Goal: Task Accomplishment & Management: Use online tool/utility

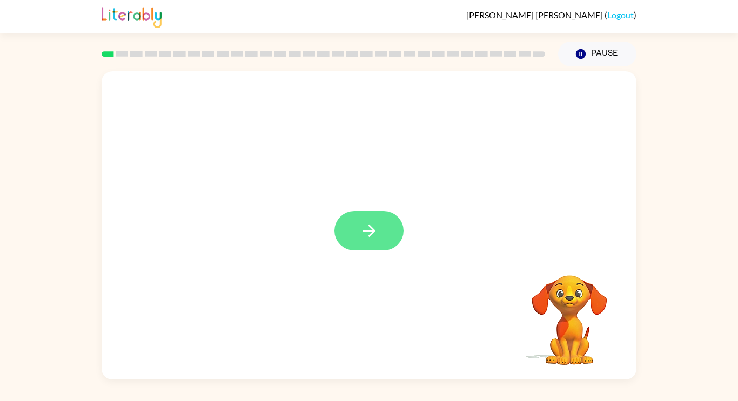
click at [380, 229] on button "button" at bounding box center [368, 230] width 69 height 39
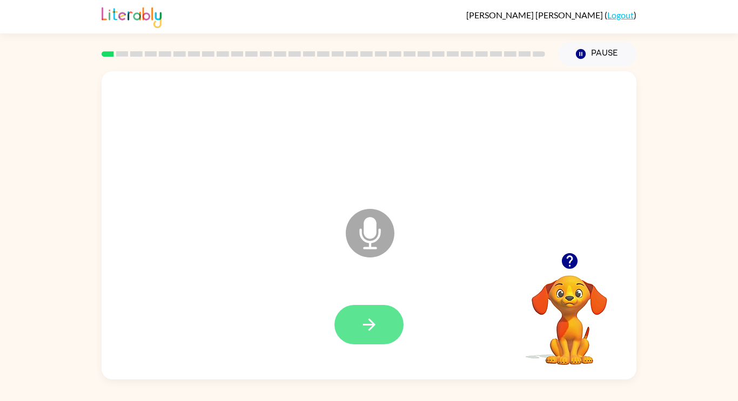
click at [374, 322] on icon "button" at bounding box center [369, 325] width 19 height 19
click at [369, 219] on icon "Microphone The Microphone is here when it is your turn to talk" at bounding box center [424, 246] width 162 height 81
click at [371, 312] on button "button" at bounding box center [368, 324] width 69 height 39
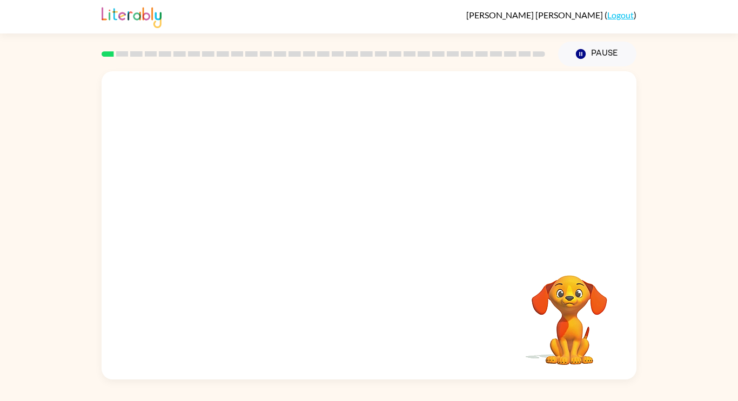
click at [570, 313] on video "Your browser must support playing .mp4 files to use Literably. Please try using…" at bounding box center [569, 313] width 108 height 108
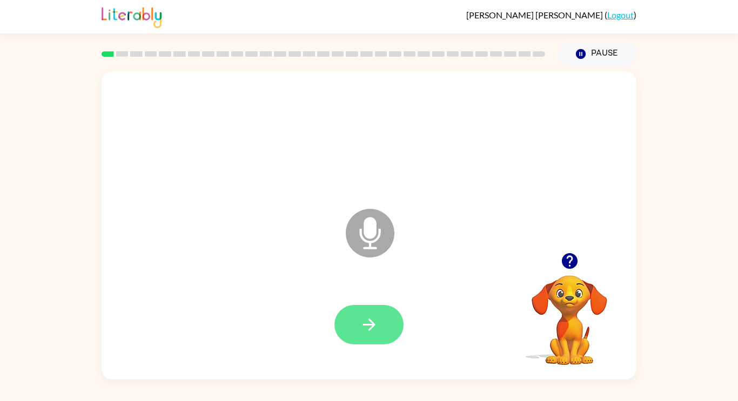
click at [343, 313] on button "button" at bounding box center [368, 324] width 69 height 39
click at [362, 341] on button "button" at bounding box center [368, 324] width 69 height 39
click at [399, 331] on button "button" at bounding box center [368, 324] width 69 height 39
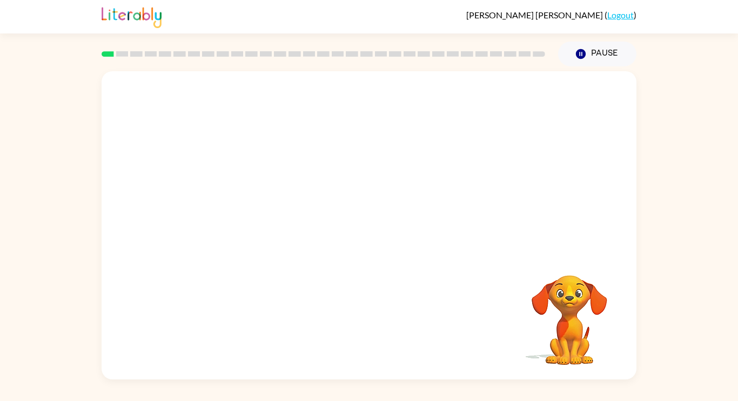
click at [583, 165] on div at bounding box center [368, 137] width 513 height 89
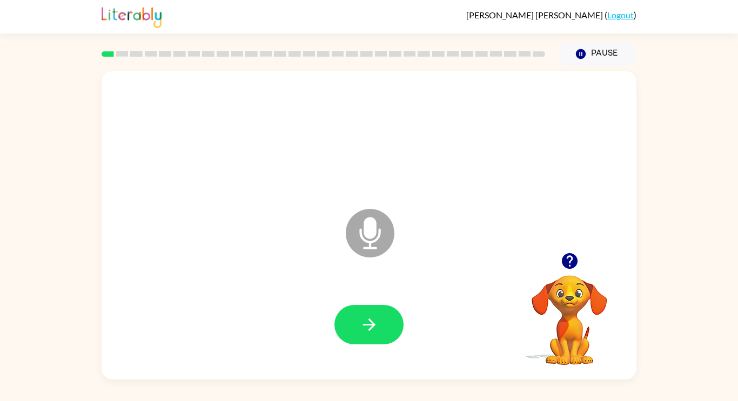
click at [363, 247] on icon at bounding box center [370, 233] width 49 height 49
click at [379, 325] on button "button" at bounding box center [368, 324] width 69 height 39
click at [380, 320] on button "button" at bounding box center [368, 324] width 69 height 39
click at [391, 316] on button "button" at bounding box center [368, 324] width 69 height 39
click at [395, 326] on button "button" at bounding box center [368, 324] width 69 height 39
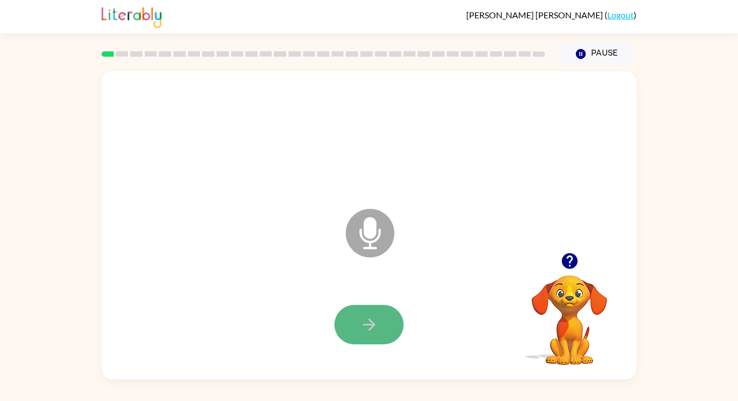
click at [395, 323] on button "button" at bounding box center [368, 324] width 69 height 39
click at [393, 324] on button "button" at bounding box center [368, 324] width 69 height 39
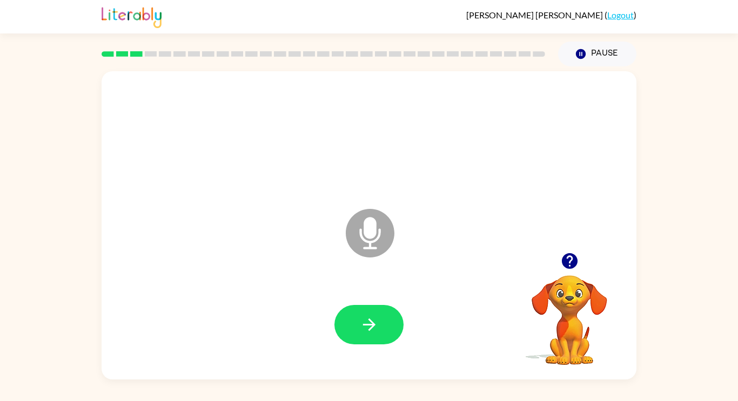
click at [393, 324] on button "button" at bounding box center [368, 324] width 69 height 39
click at [393, 325] on button "button" at bounding box center [368, 324] width 69 height 39
click at [583, 51] on icon "button" at bounding box center [581, 54] width 10 height 10
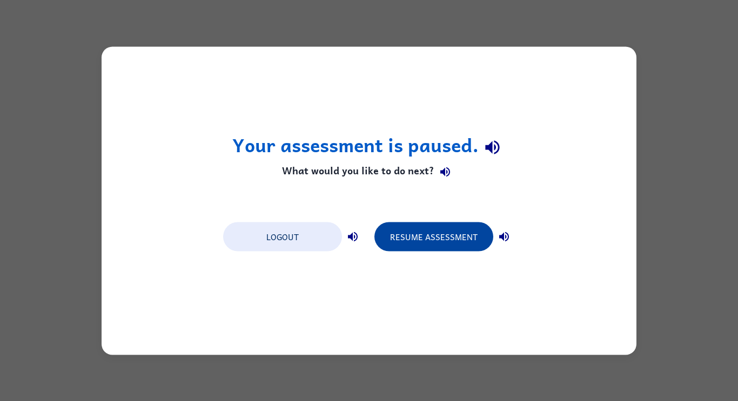
click at [453, 247] on button "Resume Assessment" at bounding box center [433, 236] width 119 height 29
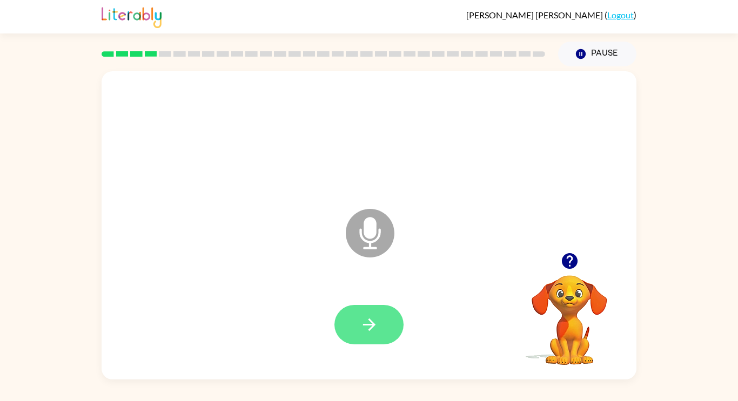
click at [377, 305] on button "button" at bounding box center [368, 324] width 69 height 39
click at [377, 314] on button "button" at bounding box center [368, 324] width 69 height 39
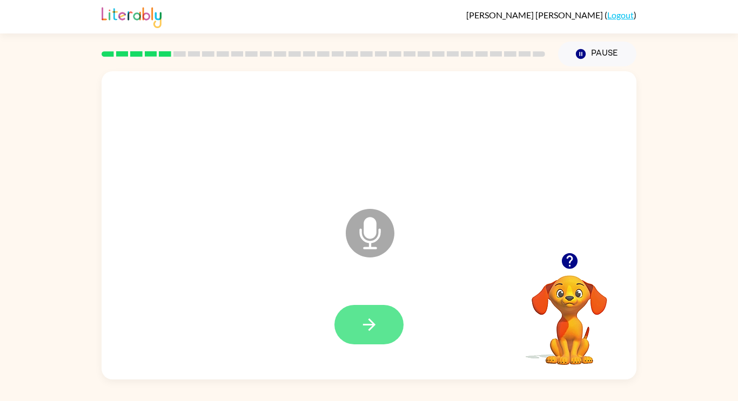
click at [385, 317] on button "button" at bounding box center [368, 324] width 69 height 39
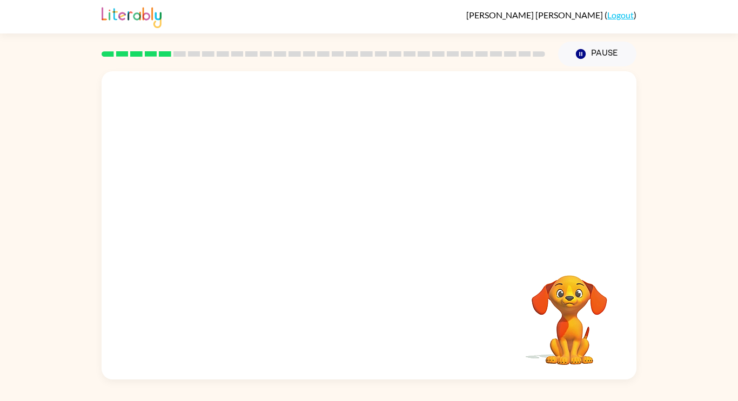
click at [569, 311] on video "Your browser must support playing .mp4 files to use Literably. Please try using…" at bounding box center [569, 313] width 108 height 108
click at [549, 304] on video "Your browser must support playing .mp4 files to use Literably. Please try using…" at bounding box center [569, 313] width 108 height 108
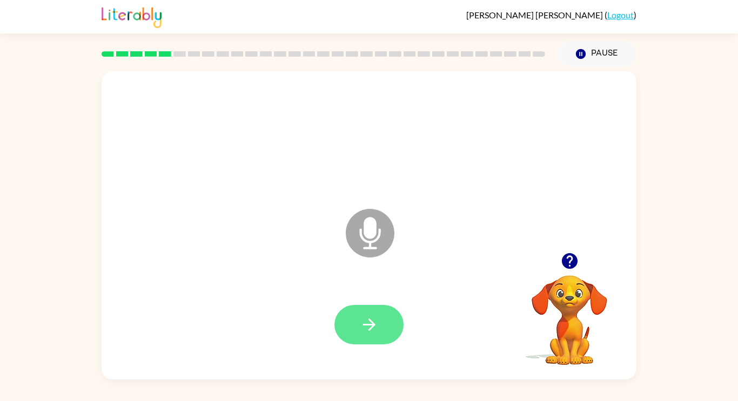
click at [360, 328] on icon "button" at bounding box center [369, 325] width 19 height 19
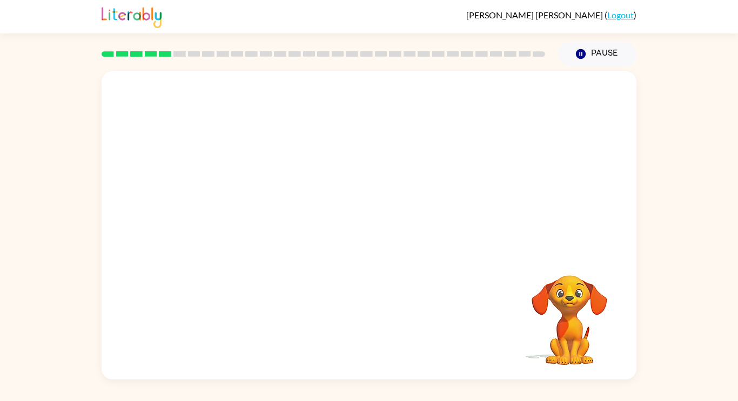
click at [578, 304] on video "Your browser must support playing .mp4 files to use Literably. Please try using…" at bounding box center [569, 313] width 108 height 108
click at [579, 305] on video "Your browser must support playing .mp4 files to use Literably. Please try using…" at bounding box center [569, 313] width 108 height 108
click at [572, 315] on video "Your browser must support playing .mp4 files to use Literably. Please try using…" at bounding box center [569, 313] width 108 height 108
click at [569, 316] on video "Your browser must support playing .mp4 files to use Literably. Please try using…" at bounding box center [569, 313] width 108 height 108
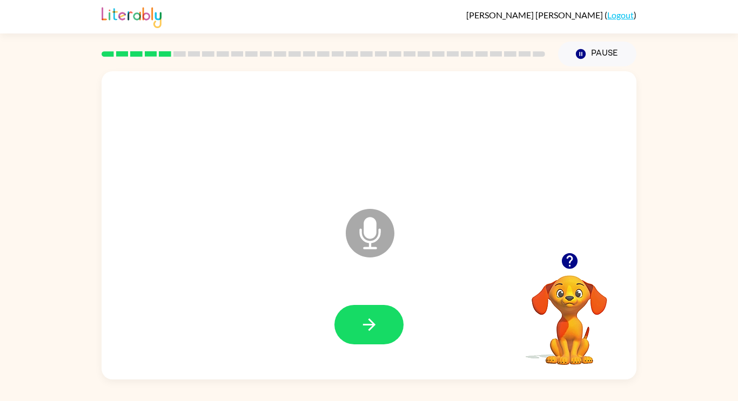
click at [587, 318] on video "Your browser must support playing .mp4 files to use Literably. Please try using…" at bounding box center [569, 313] width 108 height 108
click at [392, 327] on button "button" at bounding box center [368, 324] width 69 height 39
click at [379, 311] on button "button" at bounding box center [368, 324] width 69 height 39
click at [383, 313] on button "button" at bounding box center [368, 324] width 69 height 39
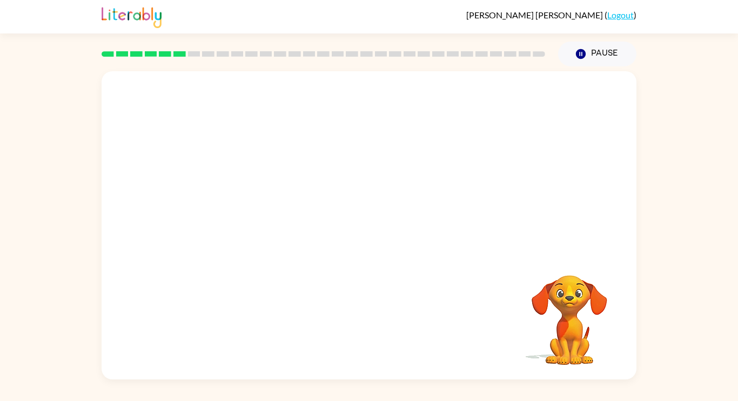
click at [593, 311] on video "Your browser must support playing .mp4 files to use Literably. Please try using…" at bounding box center [569, 313] width 108 height 108
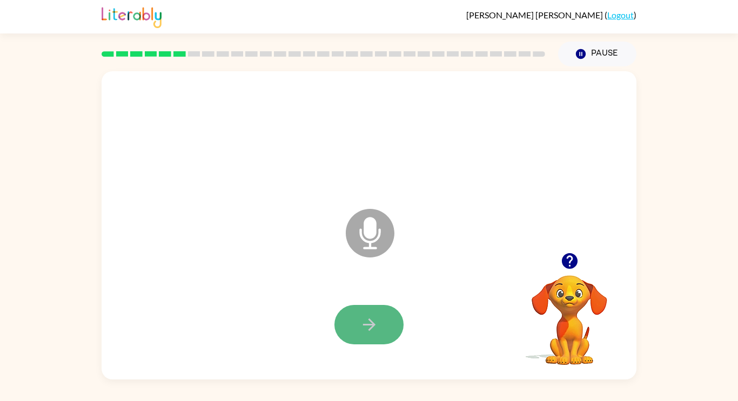
click at [386, 320] on button "button" at bounding box center [368, 324] width 69 height 39
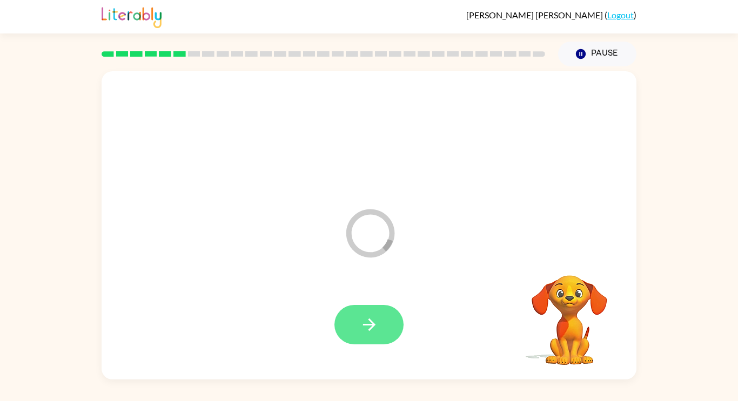
click at [386, 321] on button "button" at bounding box center [368, 324] width 69 height 39
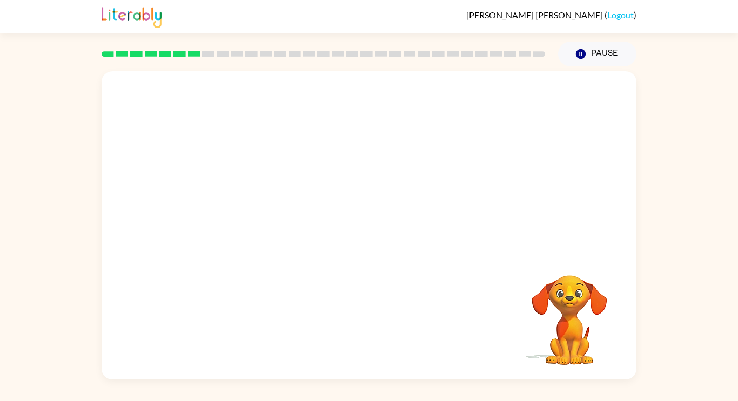
click at [579, 321] on video "Your browser must support playing .mp4 files to use Literably. Please try using…" at bounding box center [569, 313] width 108 height 108
click at [574, 310] on video "Your browser must support playing .mp4 files to use Literably. Please try using…" at bounding box center [569, 313] width 108 height 108
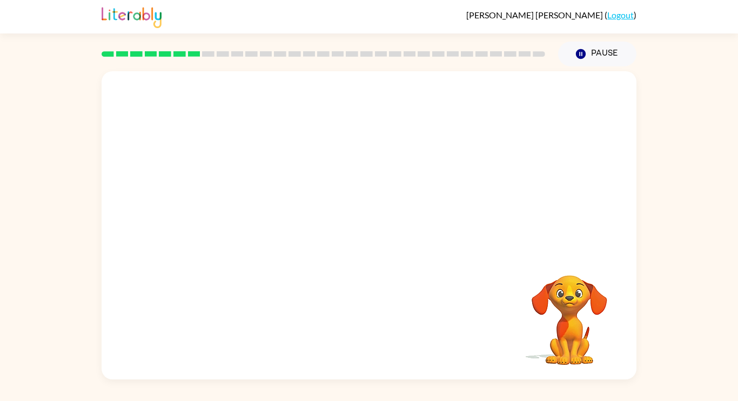
click at [432, 277] on div at bounding box center [369, 225] width 535 height 308
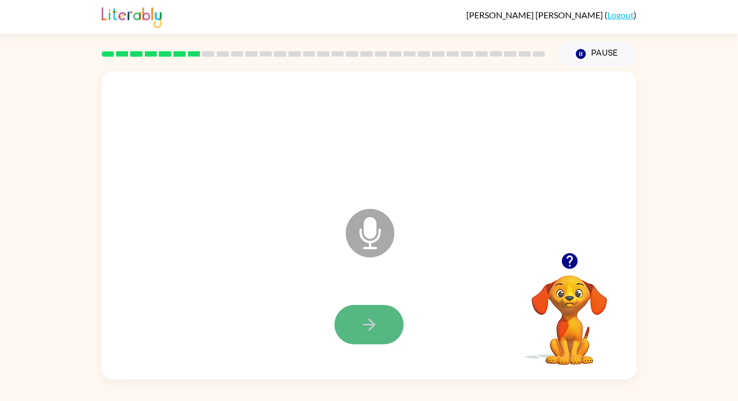
click at [394, 316] on button "button" at bounding box center [368, 324] width 69 height 39
click at [361, 327] on icon "button" at bounding box center [369, 325] width 19 height 19
click at [375, 322] on icon "button" at bounding box center [369, 325] width 19 height 19
click at [373, 329] on icon "button" at bounding box center [369, 325] width 19 height 19
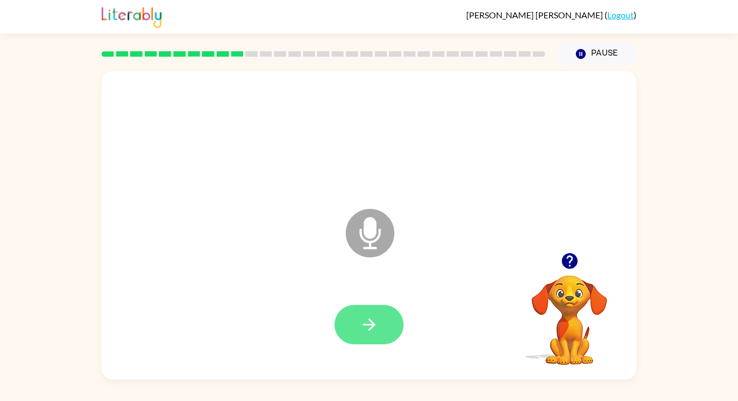
click at [375, 331] on icon "button" at bounding box center [369, 325] width 19 height 19
click at [368, 320] on icon "button" at bounding box center [369, 325] width 19 height 19
click at [364, 318] on icon "button" at bounding box center [369, 325] width 19 height 19
click at [361, 320] on icon "button" at bounding box center [369, 325] width 19 height 19
click at [353, 331] on button "button" at bounding box center [368, 324] width 69 height 39
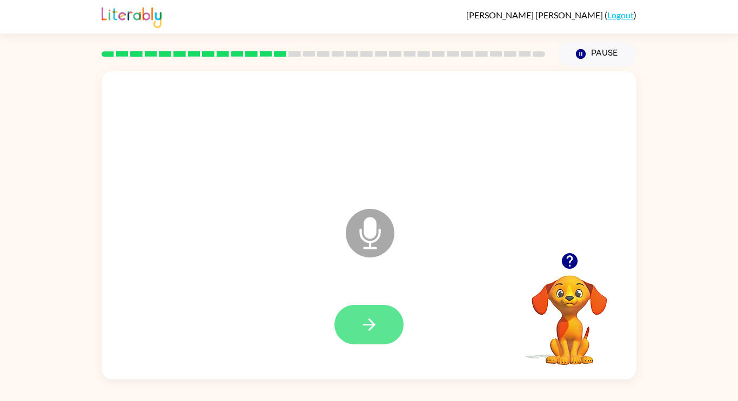
click at [392, 332] on button "button" at bounding box center [368, 324] width 69 height 39
click at [343, 341] on button "button" at bounding box center [368, 324] width 69 height 39
click at [358, 328] on button "button" at bounding box center [368, 324] width 69 height 39
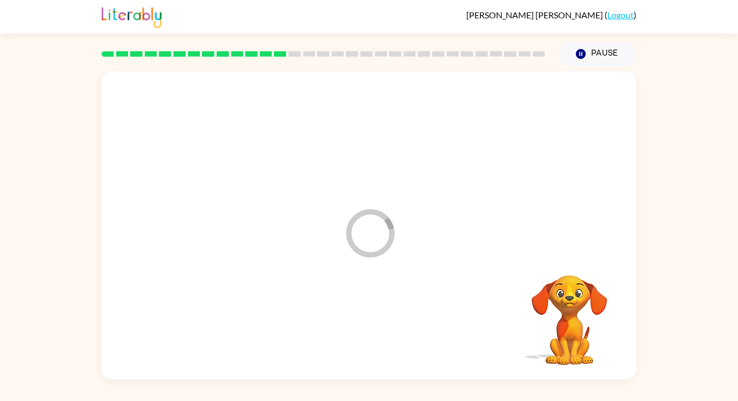
click at [376, 324] on div at bounding box center [368, 325] width 513 height 89
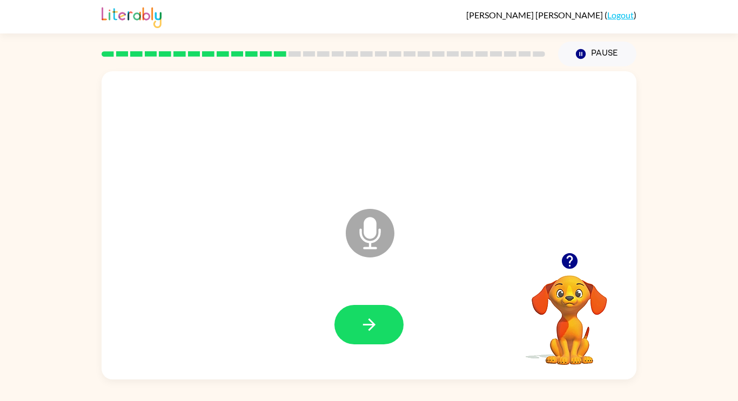
click at [375, 247] on icon "Microphone The Microphone is here when it is your turn to talk" at bounding box center [424, 246] width 162 height 81
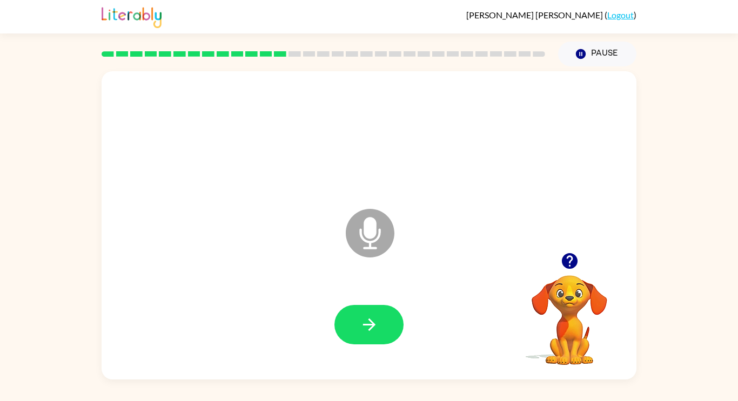
click at [375, 247] on icon "Microphone The Microphone is here when it is your turn to talk" at bounding box center [424, 246] width 162 height 81
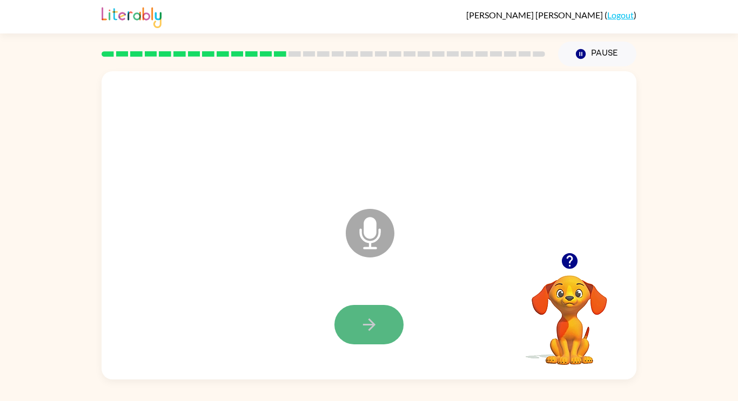
click at [378, 321] on button "button" at bounding box center [368, 324] width 69 height 39
click at [347, 321] on button "button" at bounding box center [368, 324] width 69 height 39
click at [380, 333] on button "button" at bounding box center [368, 324] width 69 height 39
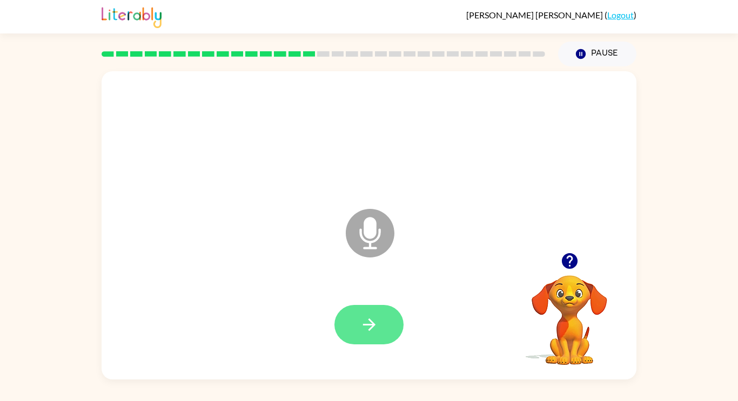
click at [365, 335] on button "button" at bounding box center [368, 324] width 69 height 39
click at [572, 291] on video "Your browser must support playing .mp4 files to use Literably. Please try using…" at bounding box center [569, 313] width 108 height 108
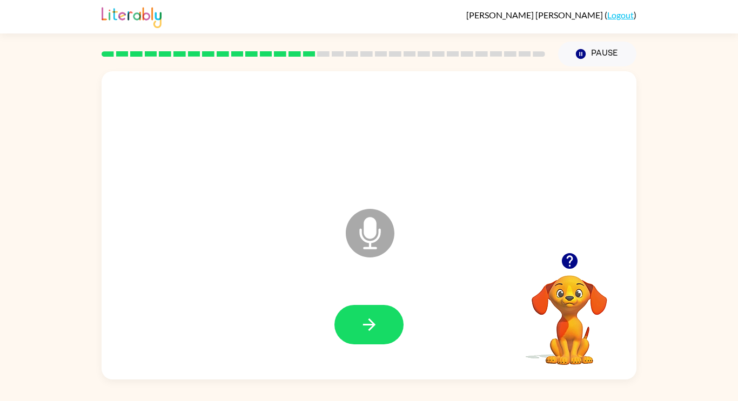
click at [572, 291] on video "Your browser must support playing .mp4 files to use Literably. Please try using…" at bounding box center [569, 313] width 108 height 108
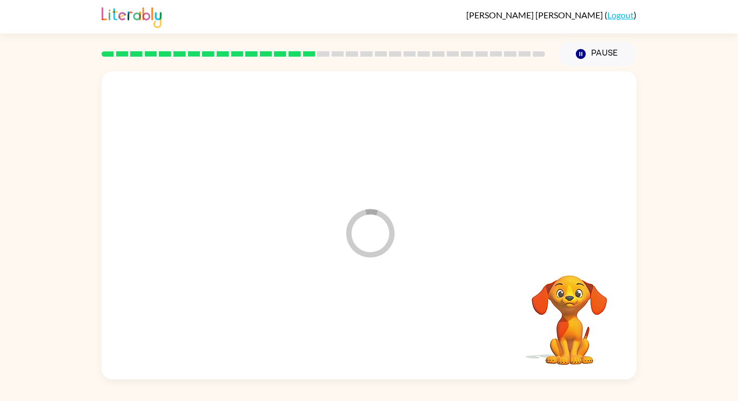
click at [572, 291] on video "Your browser must support playing .mp4 files to use Literably. Please try using…" at bounding box center [569, 313] width 108 height 108
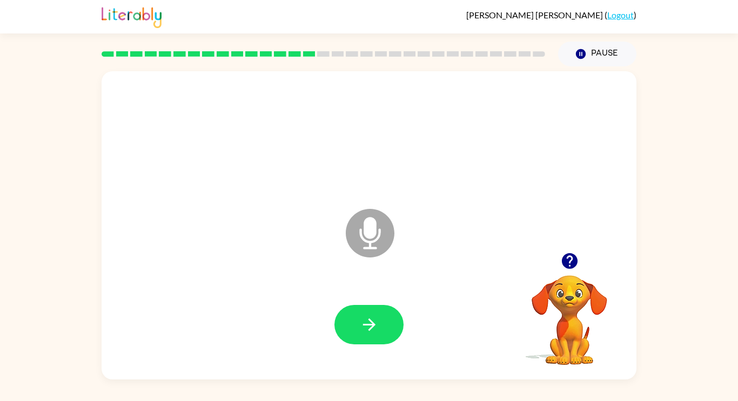
click at [568, 301] on video "Your browser must support playing .mp4 files to use Literably. Please try using…" at bounding box center [569, 313] width 108 height 108
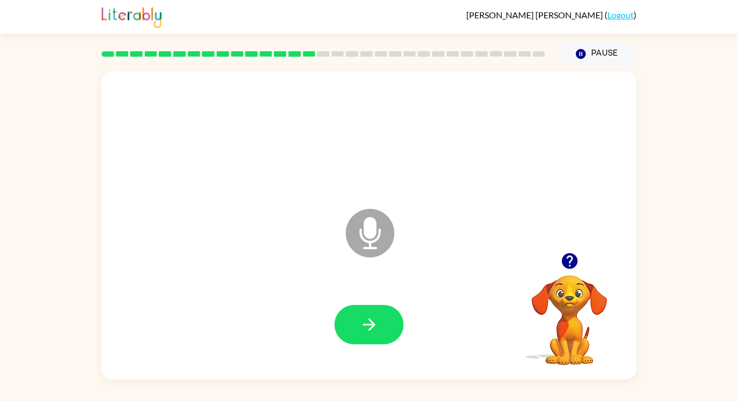
click at [568, 301] on video "Your browser must support playing .mp4 files to use Literably. Please try using…" at bounding box center [569, 313] width 108 height 108
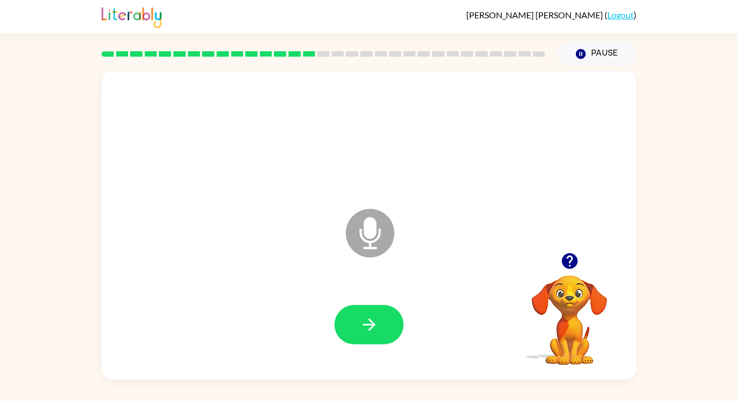
click at [568, 301] on video "Your browser must support playing .mp4 files to use Literably. Please try using…" at bounding box center [569, 313] width 108 height 108
click at [408, 323] on div at bounding box center [368, 325] width 513 height 89
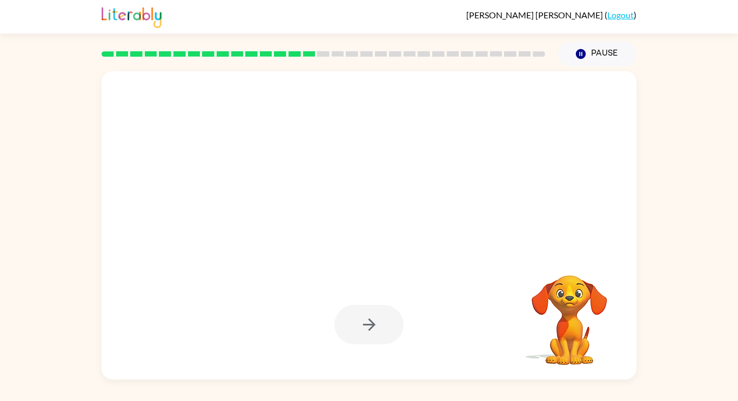
click at [565, 300] on video "Your browser must support playing .mp4 files to use Literably. Please try using…" at bounding box center [569, 313] width 108 height 108
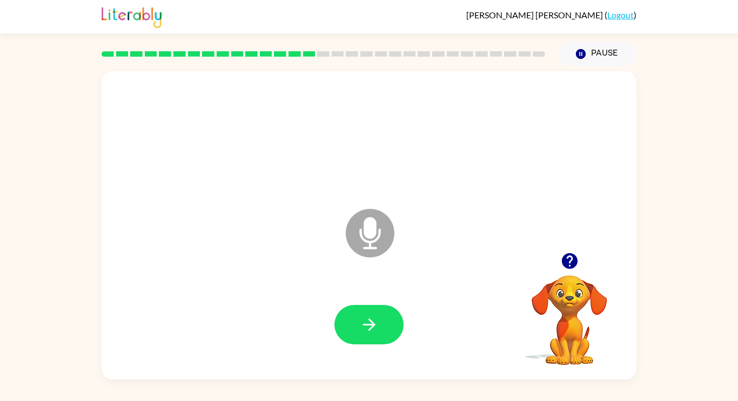
click at [583, 316] on video "Your browser must support playing .mp4 files to use Literably. Please try using…" at bounding box center [569, 313] width 108 height 108
click at [563, 300] on video "Your browser must support playing .mp4 files to use Literably. Please try using…" at bounding box center [569, 313] width 108 height 108
click at [387, 334] on button "button" at bounding box center [368, 324] width 69 height 39
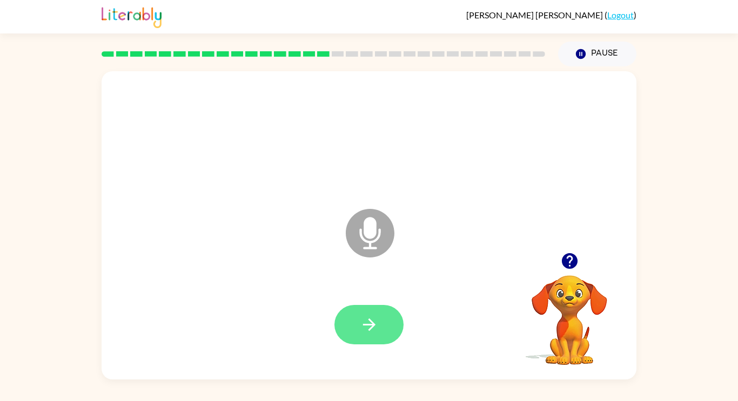
click at [388, 333] on button "button" at bounding box center [368, 324] width 69 height 39
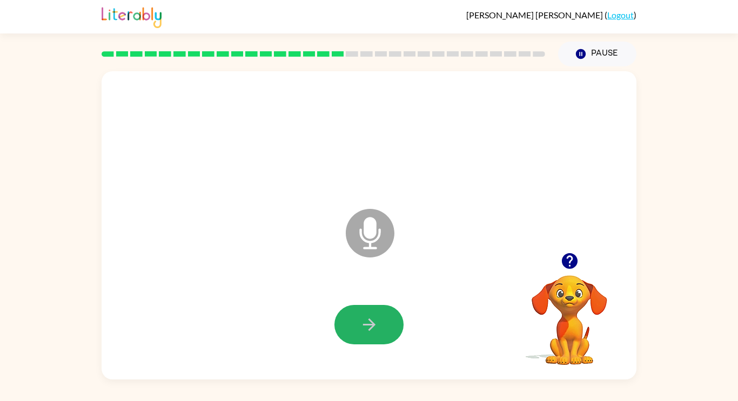
click at [388, 333] on button "button" at bounding box center [368, 324] width 69 height 39
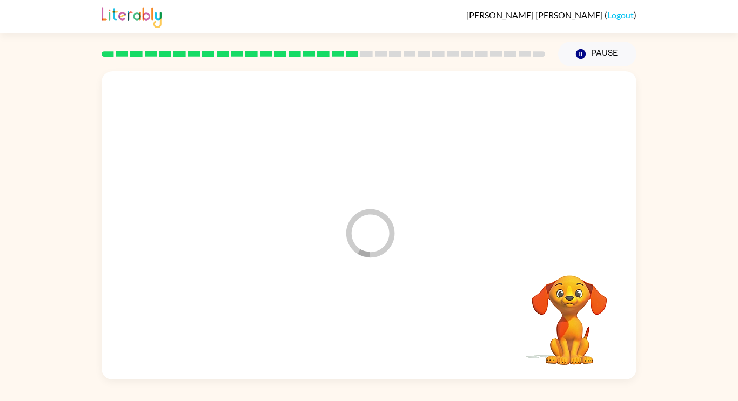
click at [388, 333] on div at bounding box center [368, 325] width 513 height 89
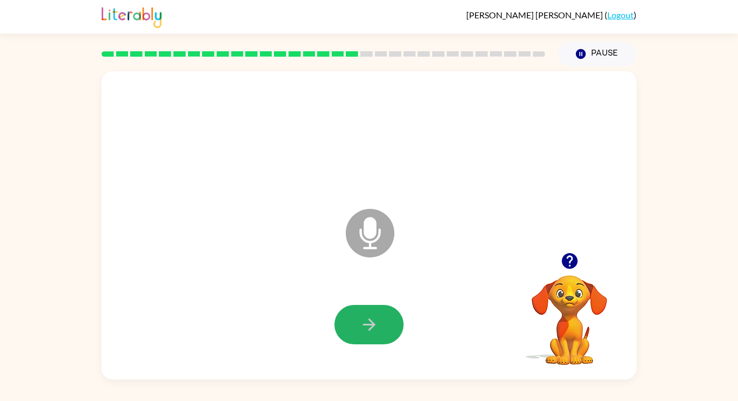
click at [388, 333] on button "button" at bounding box center [368, 324] width 69 height 39
click at [391, 322] on button "button" at bounding box center [368, 324] width 69 height 39
